Goal: Register for event/course

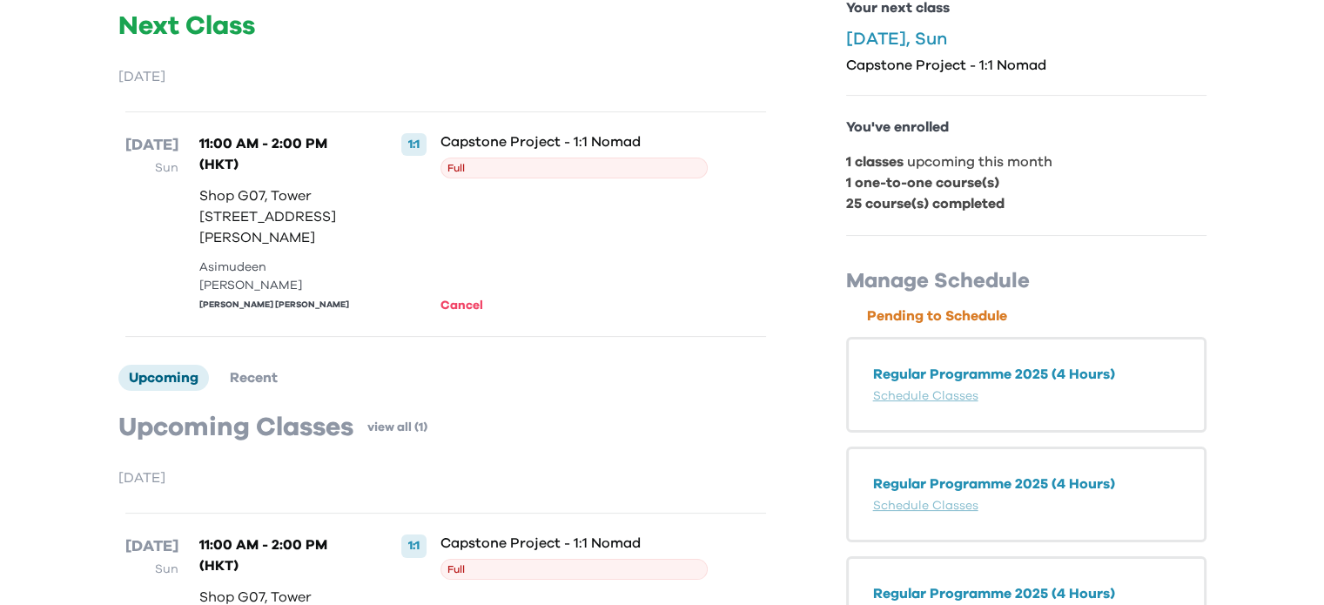
scroll to position [270, 0]
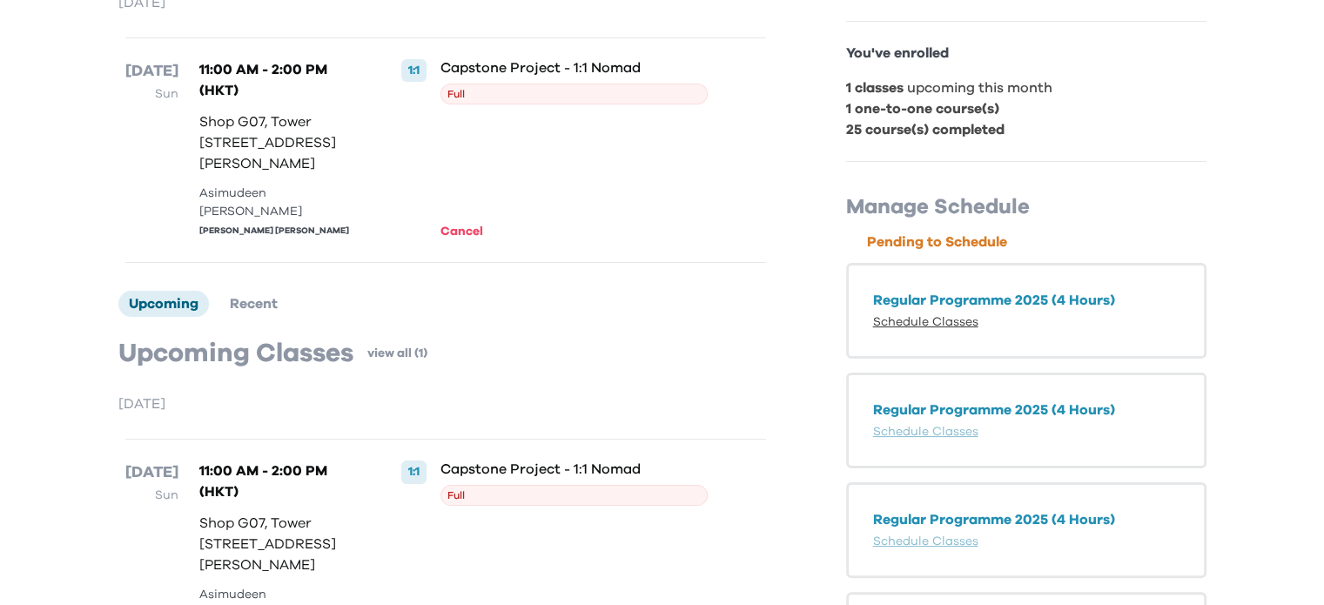
click at [934, 323] on link "Schedule Classes" at bounding box center [925, 322] width 105 height 12
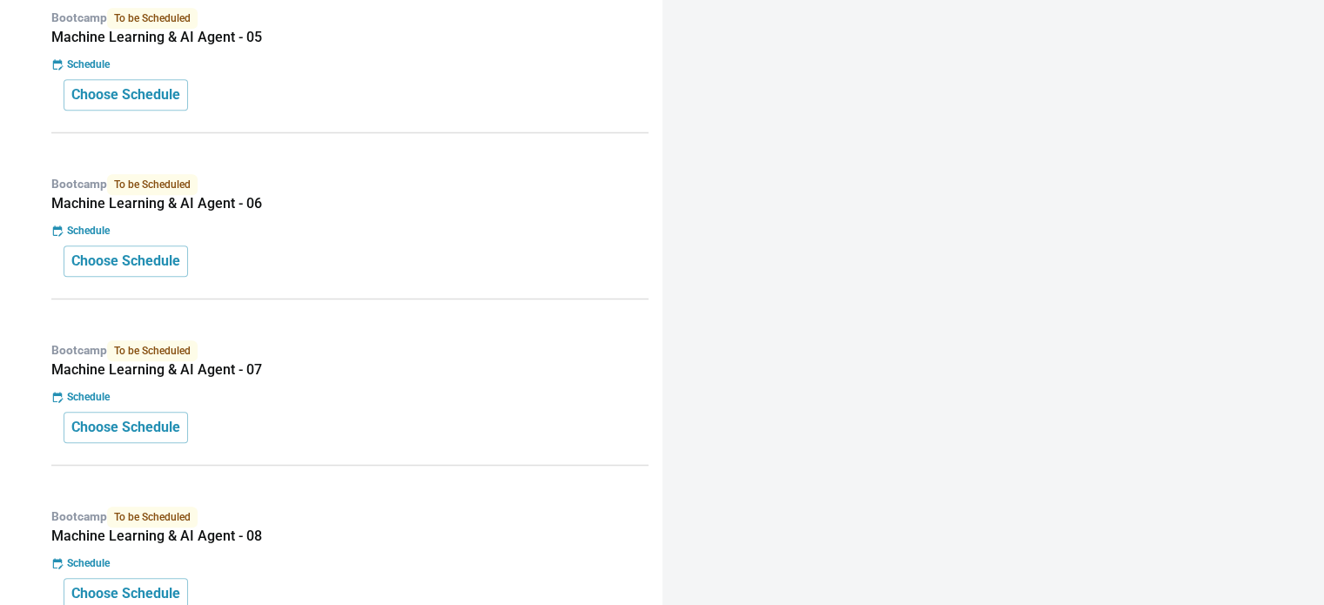
scroll to position [1132, 0]
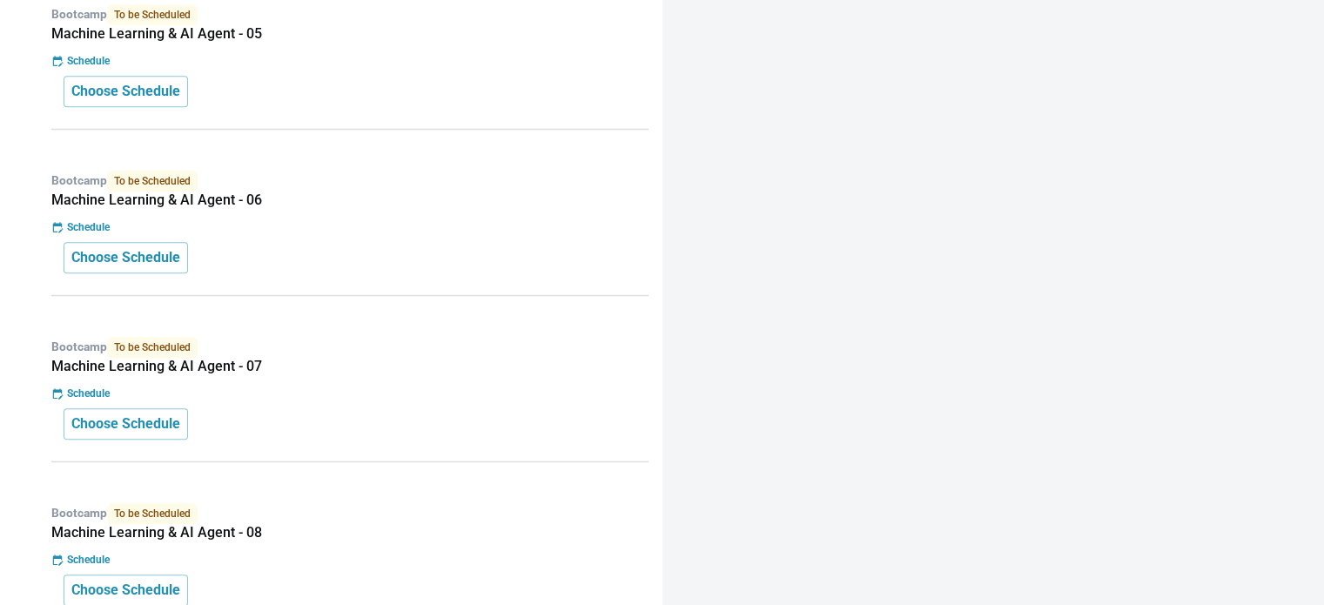
click at [870, 321] on div at bounding box center [994, 302] width 663 height 605
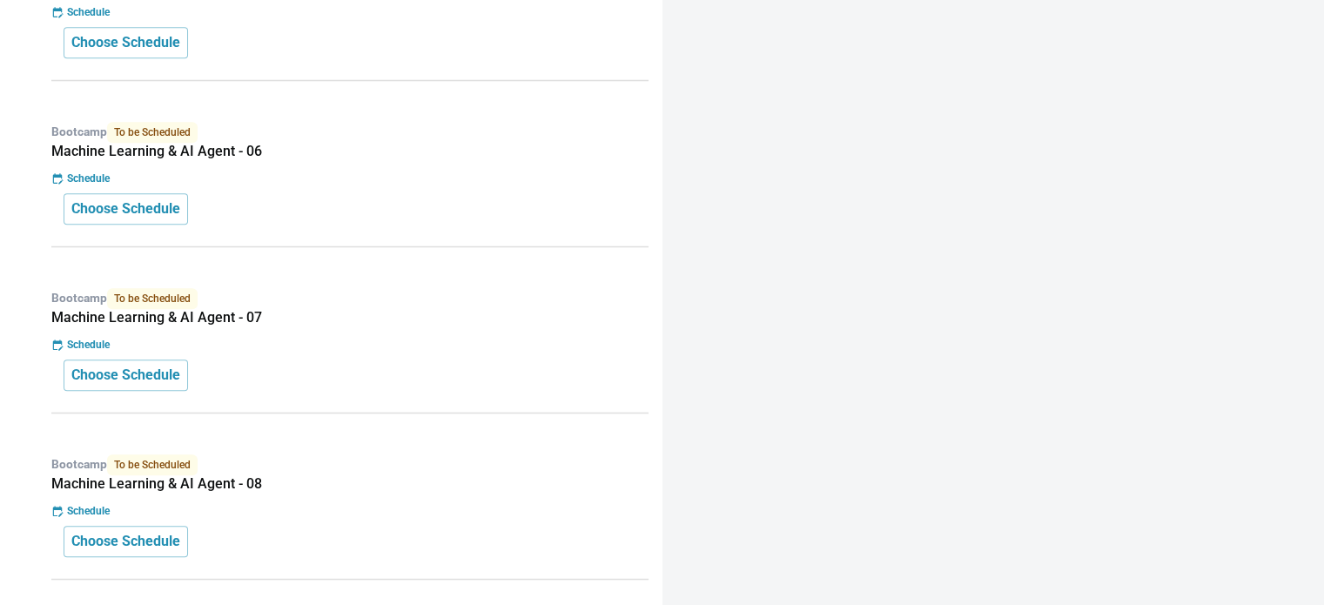
scroll to position [1006, 0]
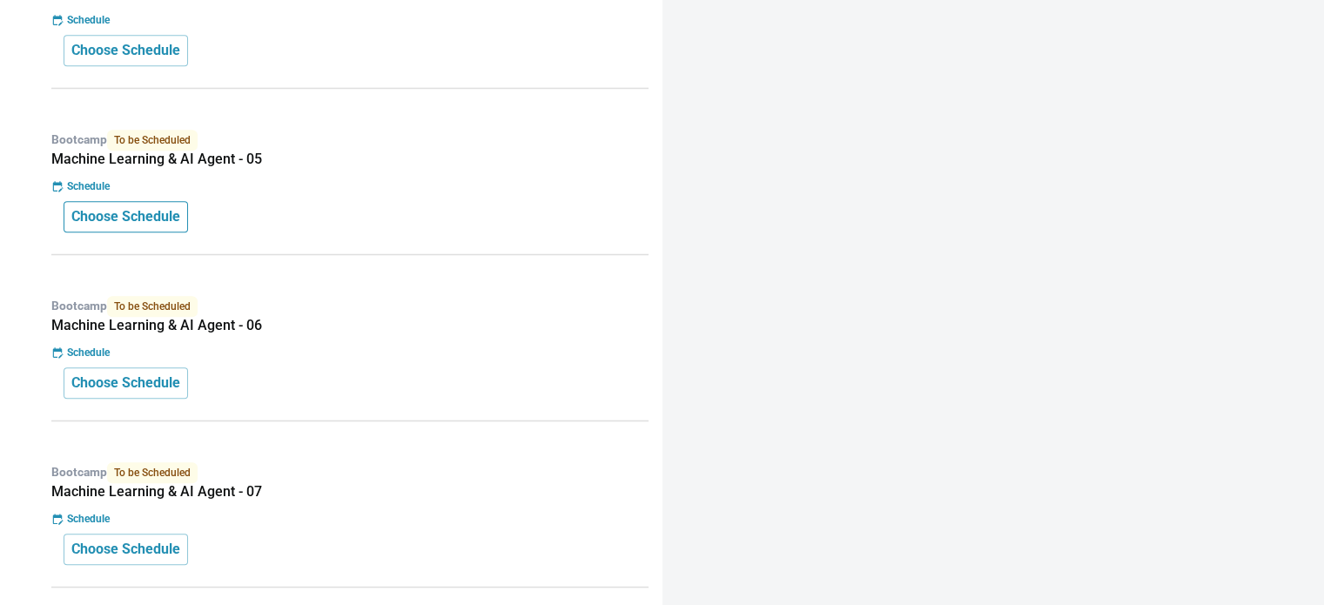
click at [124, 208] on p "Choose Schedule" at bounding box center [125, 216] width 109 height 21
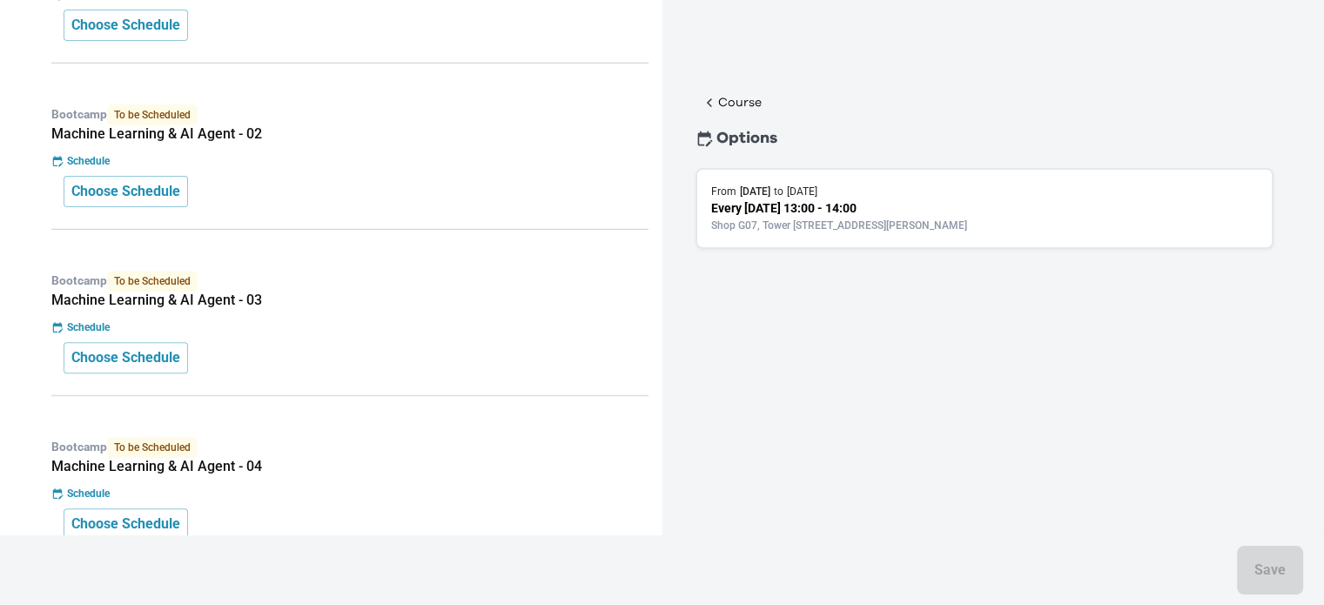
scroll to position [484, 0]
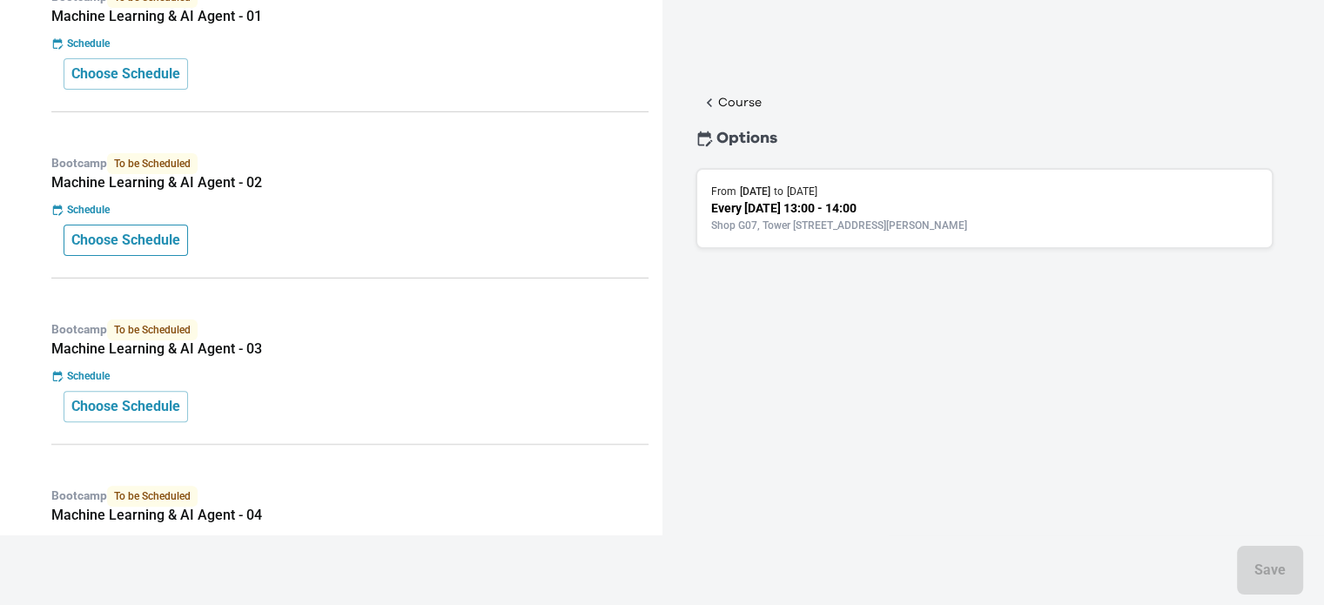
click at [155, 235] on p "Choose Schedule" at bounding box center [125, 240] width 109 height 21
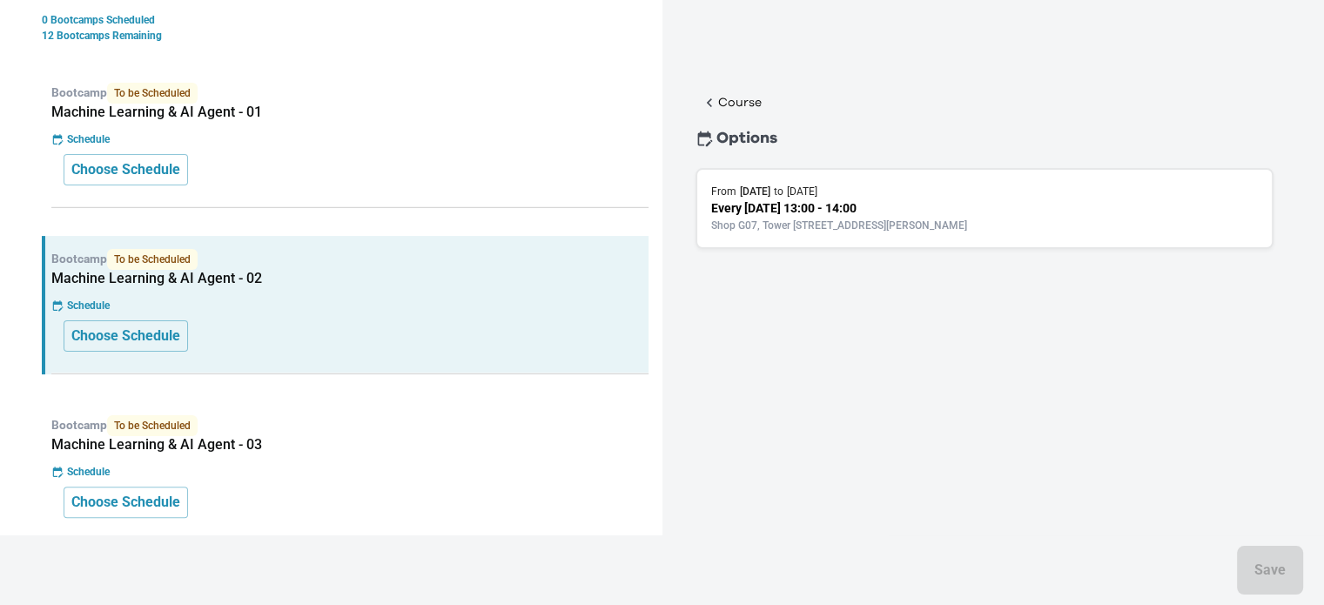
scroll to position [397, 0]
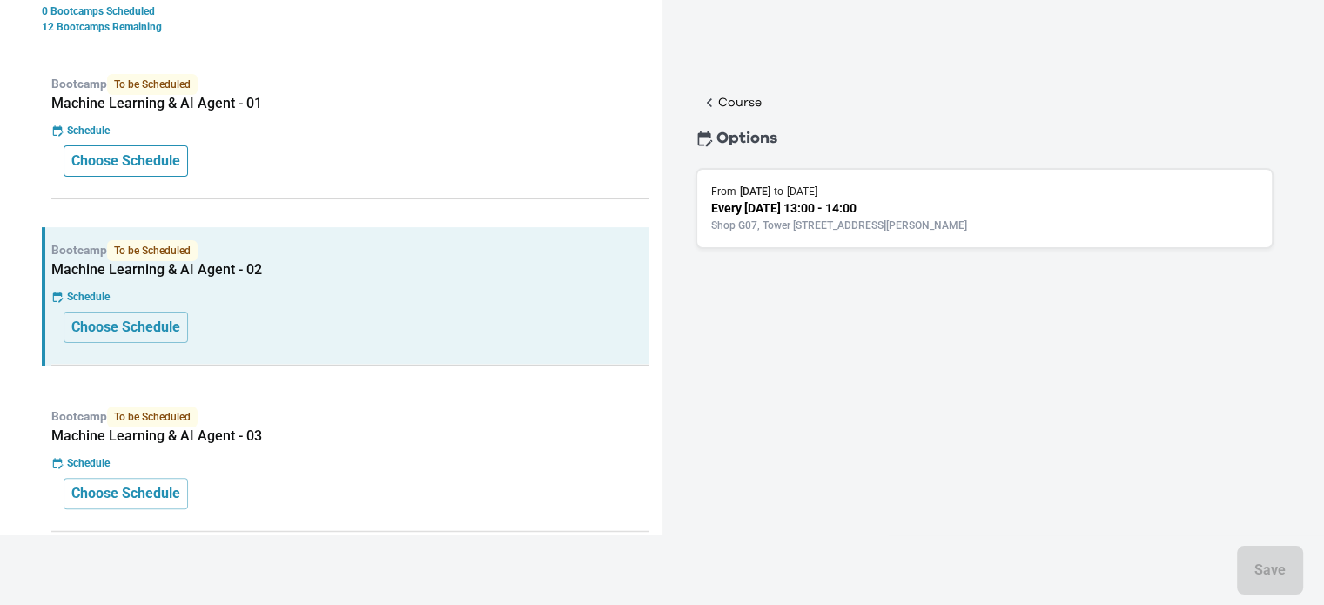
click at [139, 157] on p "Choose Schedule" at bounding box center [125, 161] width 109 height 21
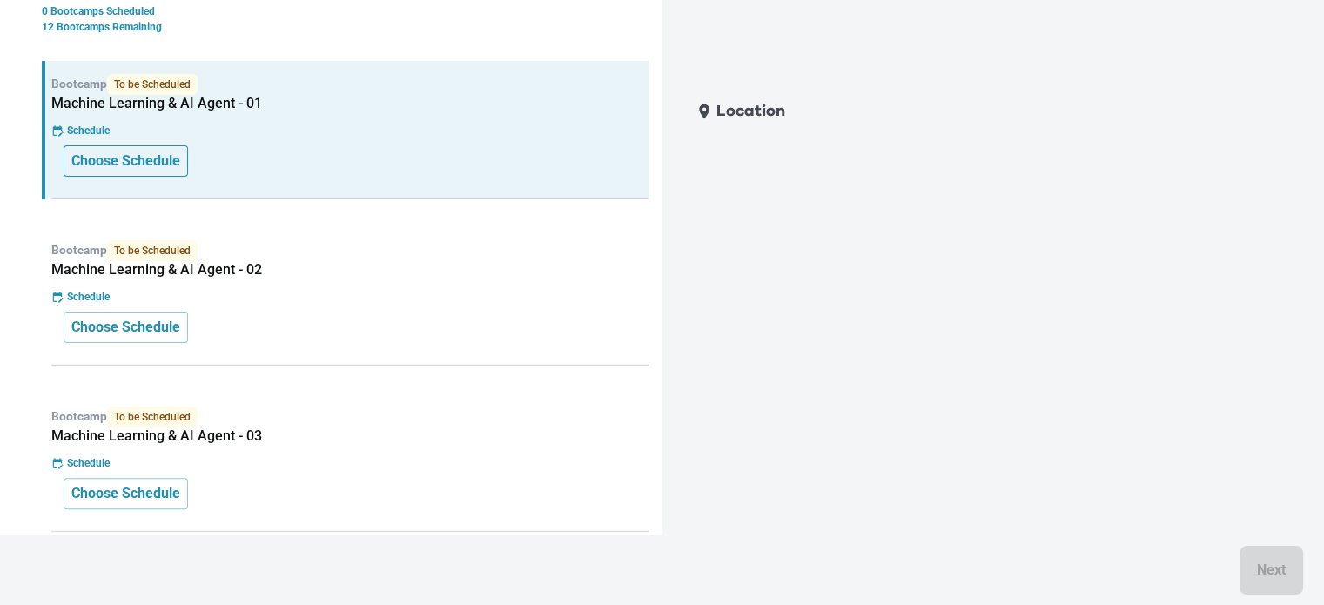
click at [152, 156] on p "Choose Schedule" at bounding box center [125, 161] width 109 height 21
click at [138, 320] on p "Choose Schedule" at bounding box center [125, 327] width 109 height 21
